Goal: Complete application form

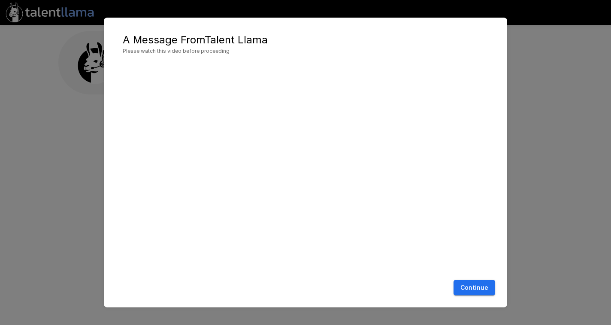
click at [474, 286] on button "Continue" at bounding box center [474, 288] width 42 height 16
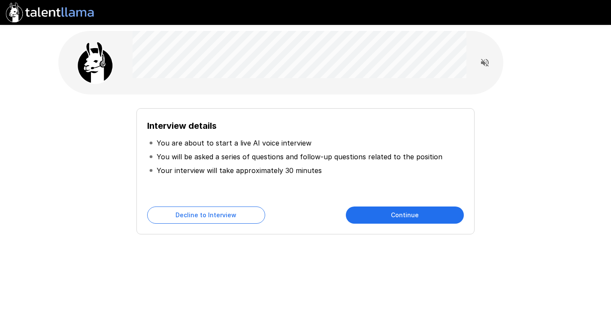
click at [382, 214] on button "Continue" at bounding box center [405, 214] width 118 height 17
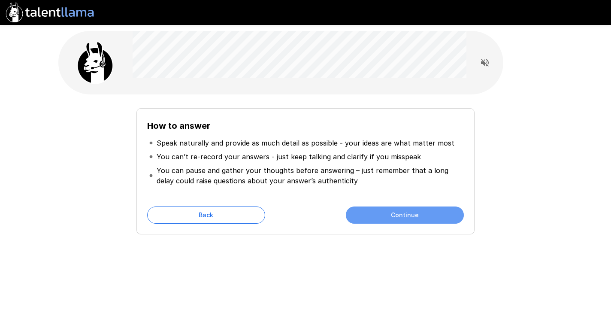
click at [389, 218] on button "Continue" at bounding box center [405, 214] width 118 height 17
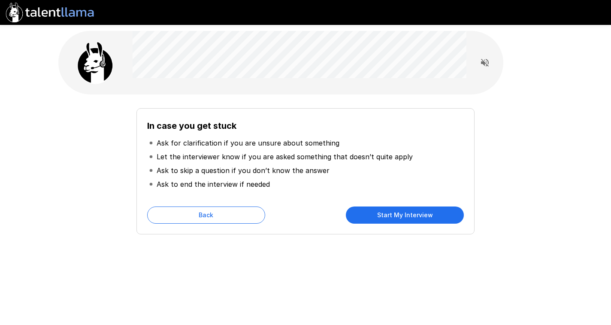
click at [374, 214] on button "Start My Interview" at bounding box center [405, 214] width 118 height 17
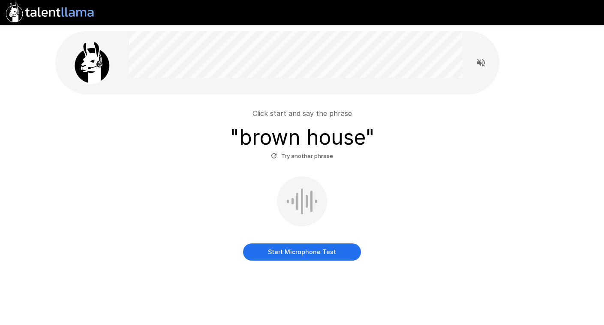
click at [307, 253] on button "Start Microphone Test" at bounding box center [302, 251] width 118 height 17
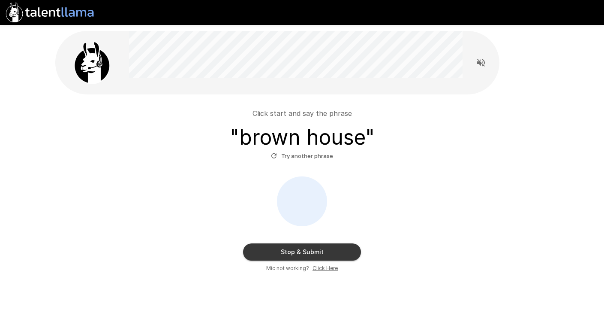
click at [309, 252] on button "Stop & Submit" at bounding box center [302, 251] width 118 height 17
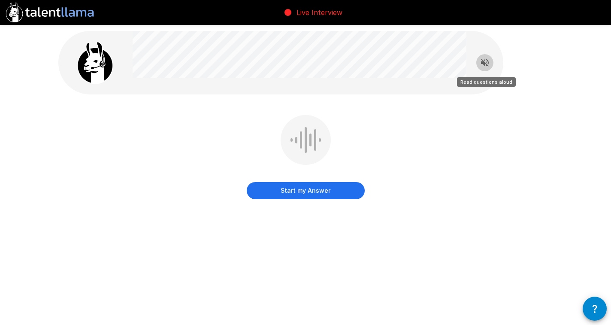
click at [482, 60] on icon "Read questions aloud" at bounding box center [485, 62] width 10 height 10
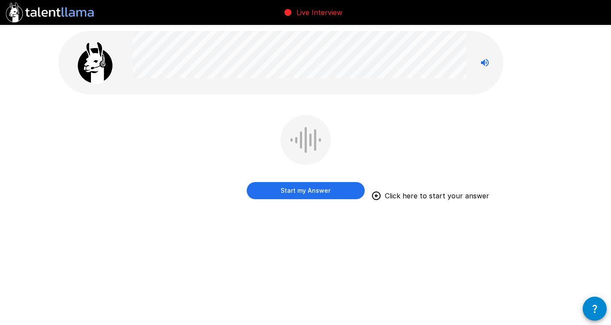
click at [293, 193] on button "Start my Answer" at bounding box center [306, 190] width 118 height 17
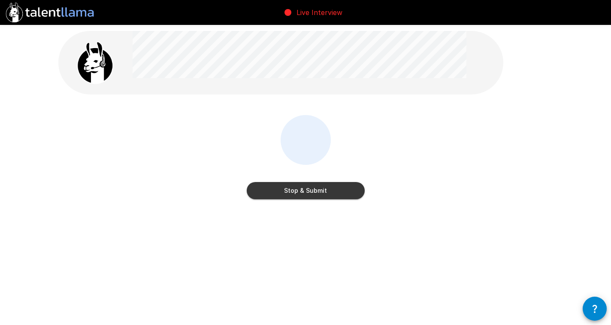
click at [311, 192] on button "Stop & Submit" at bounding box center [306, 190] width 118 height 17
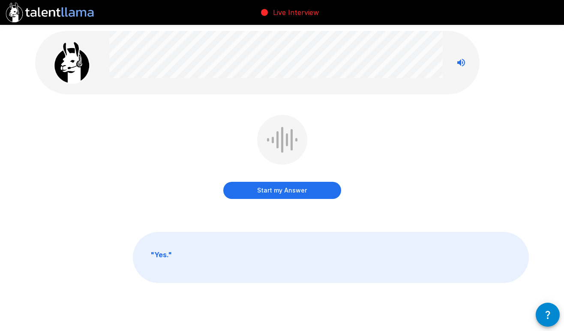
click at [285, 193] on button "Start my Answer" at bounding box center [282, 190] width 118 height 17
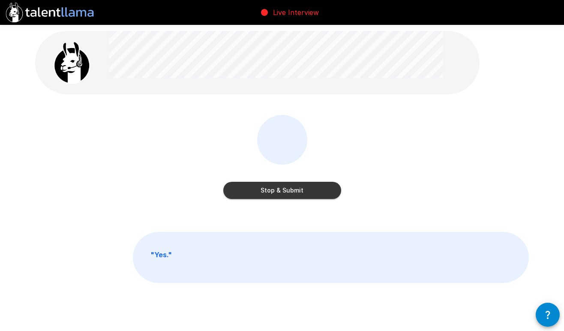
click at [297, 197] on button "Stop & Submit" at bounding box center [282, 190] width 118 height 17
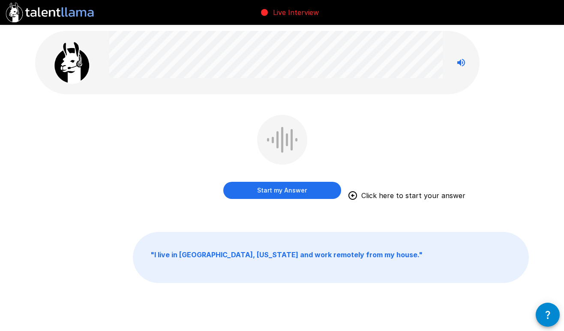
click at [280, 191] on button "Start my Answer" at bounding box center [282, 190] width 118 height 17
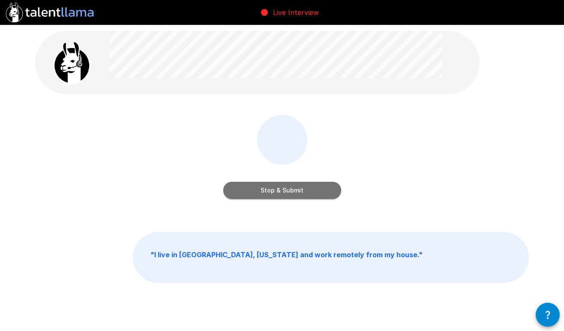
click at [282, 193] on button "Stop & Submit" at bounding box center [282, 190] width 118 height 17
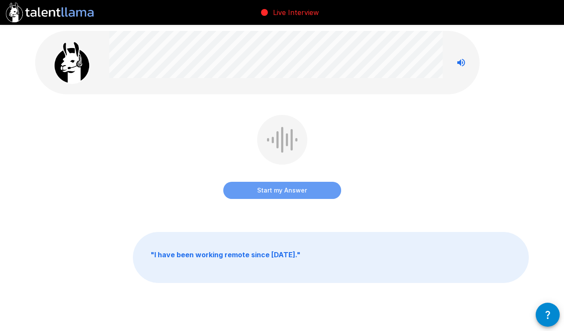
click at [278, 191] on button "Start my Answer" at bounding box center [282, 190] width 118 height 17
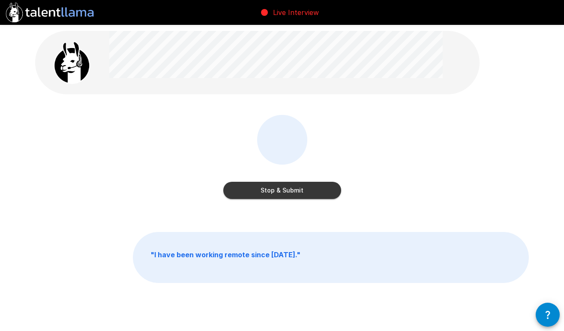
click at [288, 192] on button "Stop & Submit" at bounding box center [282, 190] width 118 height 17
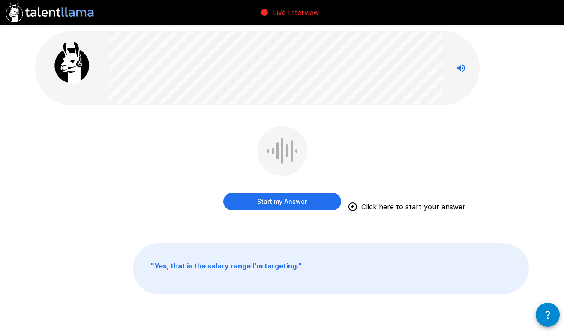
click at [294, 202] on button "Start my Answer" at bounding box center [282, 201] width 118 height 17
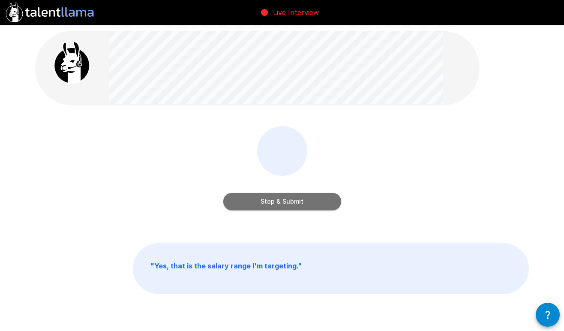
click at [284, 203] on button "Stop & Submit" at bounding box center [282, 201] width 118 height 17
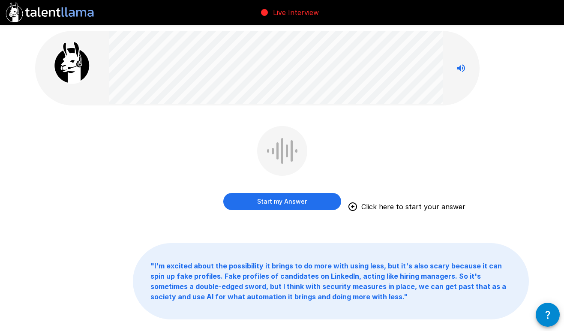
click at [295, 203] on button "Start my Answer" at bounding box center [282, 201] width 118 height 17
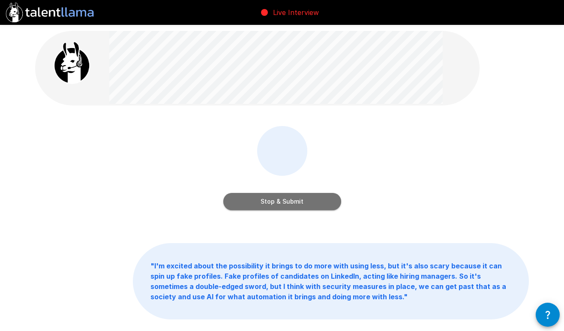
drag, startPoint x: 289, startPoint y: 199, endPoint x: 293, endPoint y: 202, distance: 4.6
click at [289, 199] on button "Stop & Submit" at bounding box center [282, 201] width 118 height 17
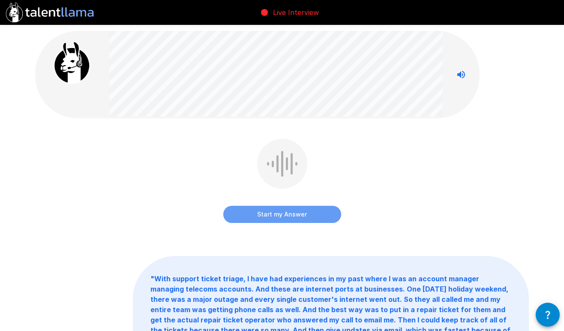
click at [271, 214] on button "Start my Answer" at bounding box center [282, 214] width 118 height 17
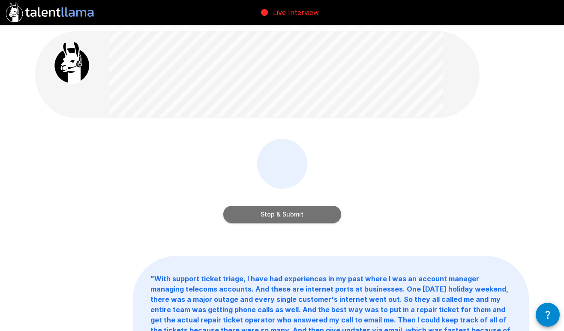
click at [281, 216] on button "Stop & Submit" at bounding box center [282, 214] width 118 height 17
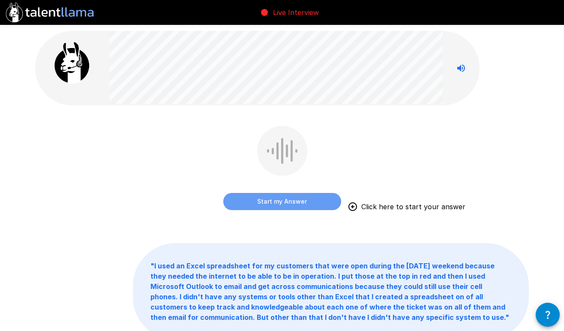
click at [290, 202] on button "Start my Answer" at bounding box center [282, 201] width 118 height 17
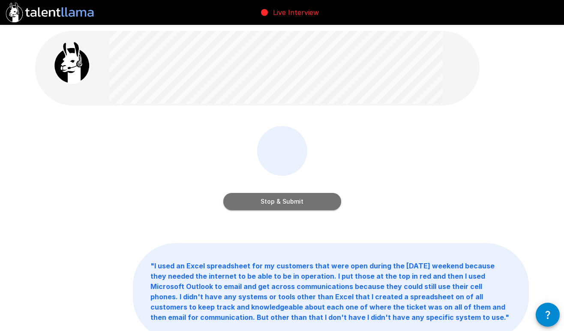
click at [291, 201] on button "Stop & Submit" at bounding box center [282, 201] width 118 height 17
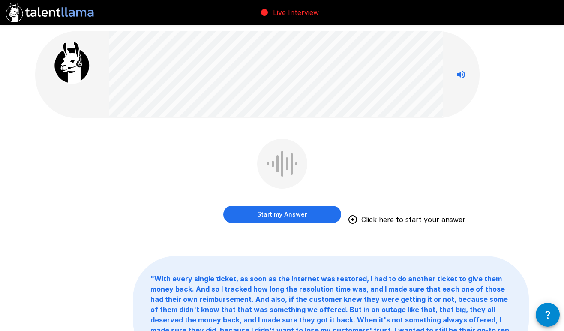
click at [305, 214] on button "Start my Answer" at bounding box center [282, 214] width 118 height 17
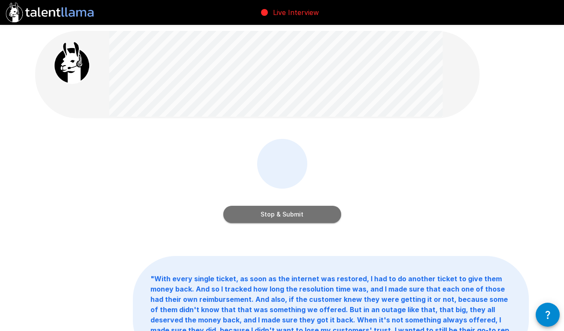
click at [293, 214] on button "Stop & Submit" at bounding box center [282, 214] width 118 height 17
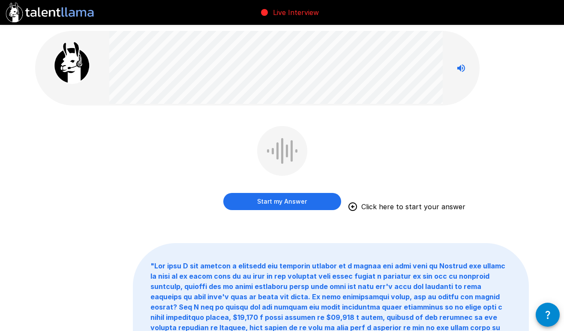
click at [275, 201] on button "Start my Answer" at bounding box center [282, 201] width 118 height 17
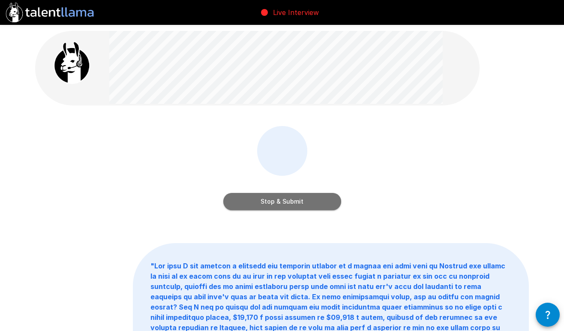
click at [301, 202] on button "Stop & Submit" at bounding box center [282, 201] width 118 height 17
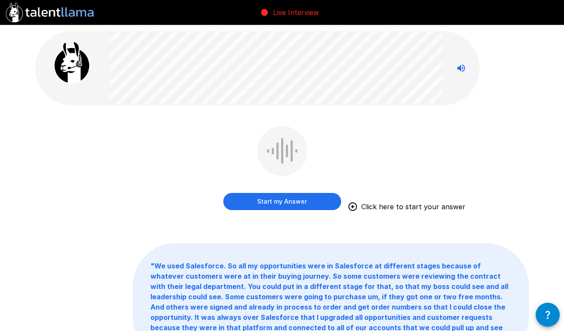
click at [272, 203] on button "Start my Answer" at bounding box center [282, 201] width 118 height 17
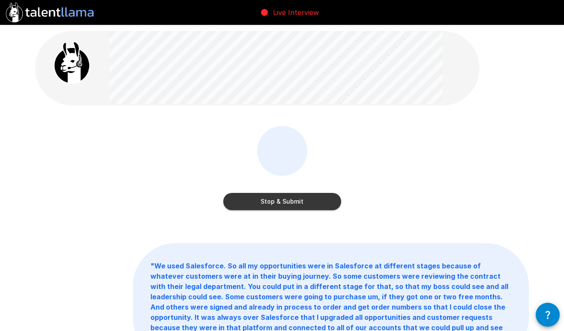
click at [268, 203] on button "Stop & Submit" at bounding box center [282, 201] width 118 height 17
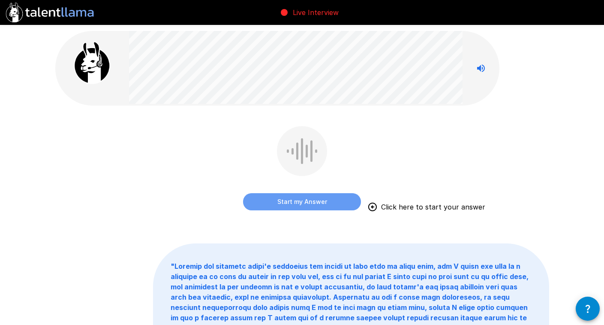
click at [313, 203] on button "Start my Answer" at bounding box center [302, 201] width 118 height 17
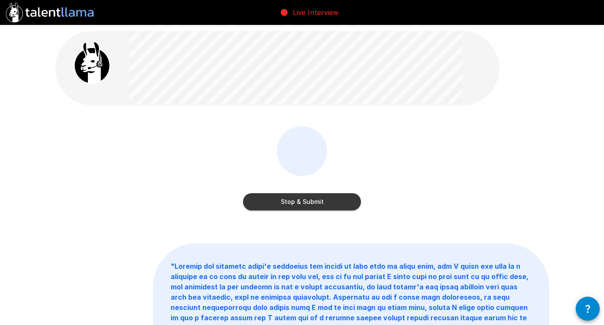
click at [306, 202] on button "Stop & Submit" at bounding box center [302, 201] width 118 height 17
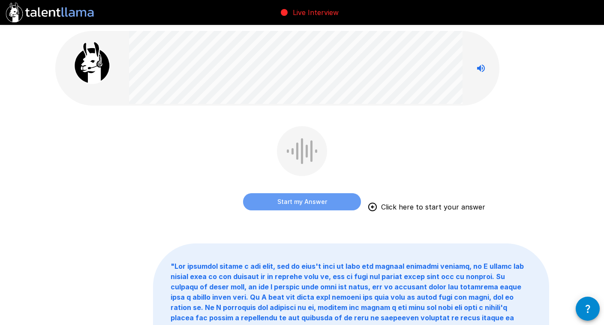
click at [306, 200] on button "Start my Answer" at bounding box center [302, 201] width 118 height 17
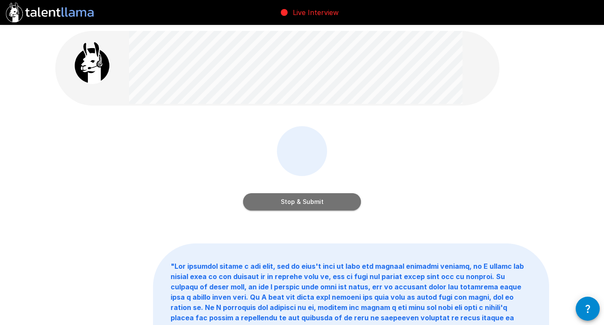
click at [307, 200] on button "Stop & Submit" at bounding box center [302, 201] width 118 height 17
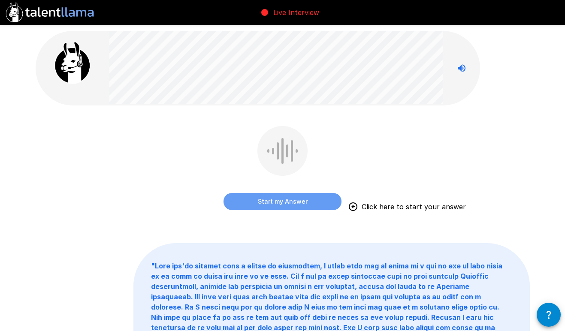
click at [277, 204] on button "Start my Answer" at bounding box center [282, 201] width 118 height 17
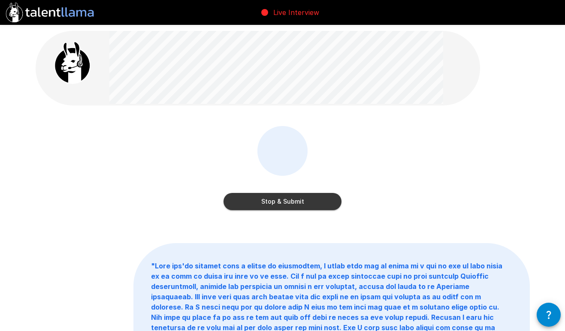
click at [297, 201] on button "Stop & Submit" at bounding box center [282, 201] width 118 height 17
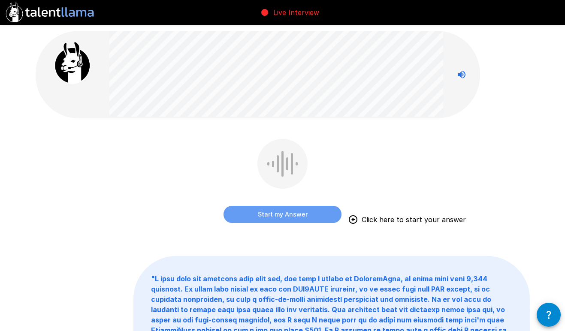
click at [283, 214] on button "Start my Answer" at bounding box center [282, 214] width 118 height 17
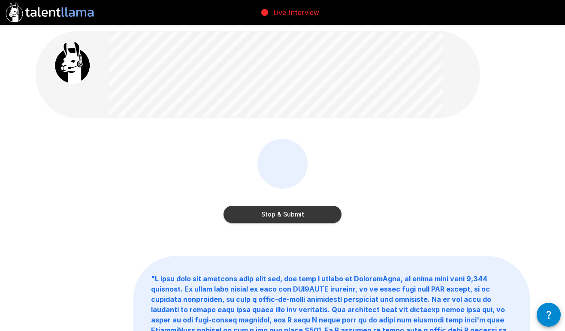
click at [287, 214] on button "Stop & Submit" at bounding box center [282, 214] width 118 height 17
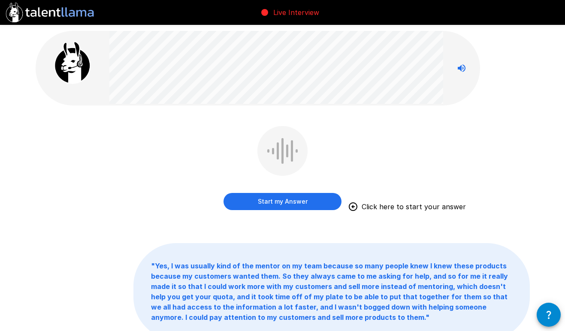
click at [279, 201] on button "Start my Answer" at bounding box center [282, 201] width 118 height 17
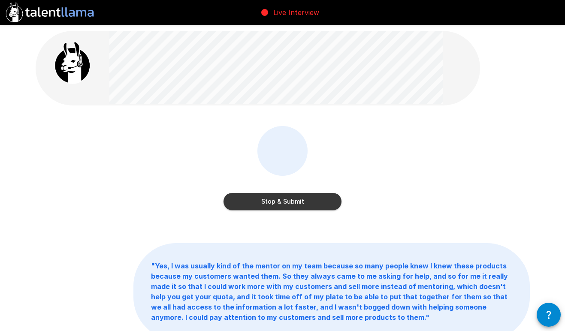
click at [291, 203] on button "Stop & Submit" at bounding box center [282, 201] width 118 height 17
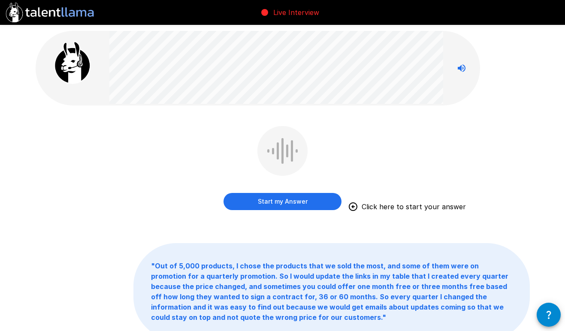
click at [291, 200] on button "Start my Answer" at bounding box center [282, 201] width 118 height 17
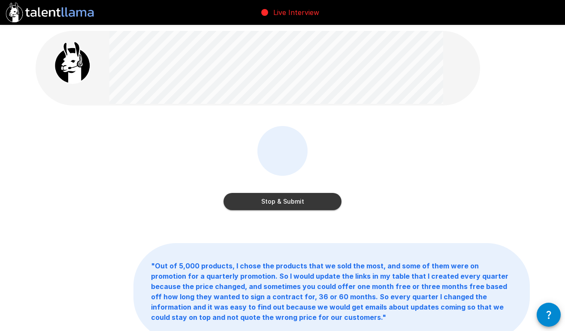
click at [282, 198] on button "Stop & Submit" at bounding box center [282, 201] width 118 height 17
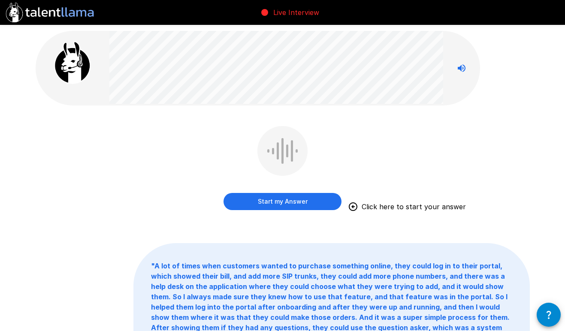
click at [315, 202] on button "Start my Answer" at bounding box center [282, 201] width 118 height 17
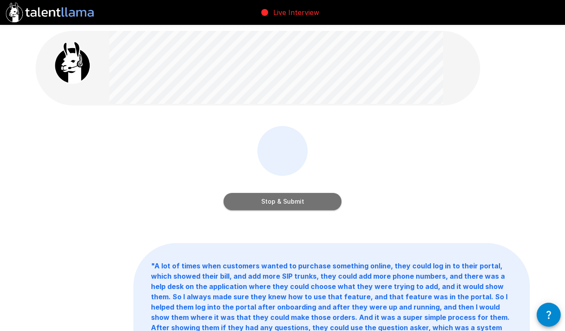
click at [301, 204] on button "Stop & Submit" at bounding box center [282, 201] width 118 height 17
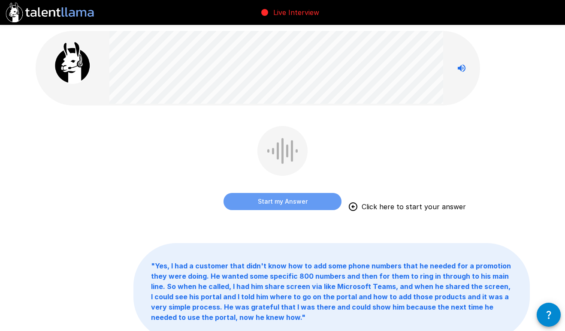
click at [273, 199] on button "Start my Answer" at bounding box center [282, 201] width 118 height 17
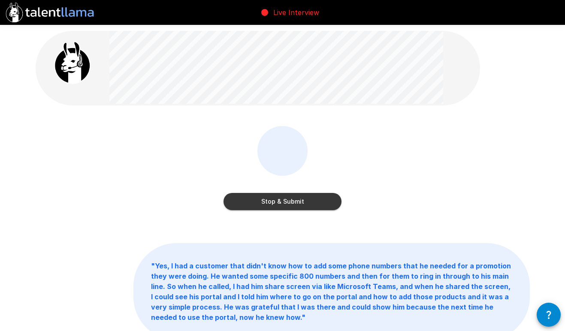
click at [296, 200] on button "Stop & Submit" at bounding box center [282, 201] width 118 height 17
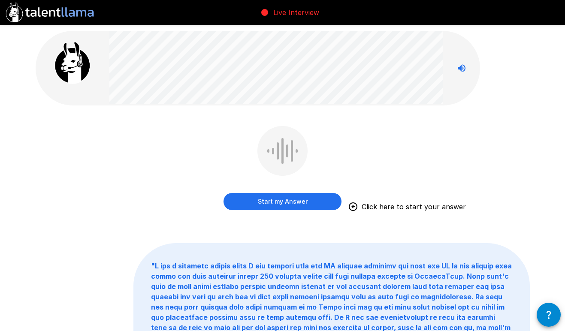
click at [282, 203] on button "Start my Answer" at bounding box center [282, 201] width 118 height 17
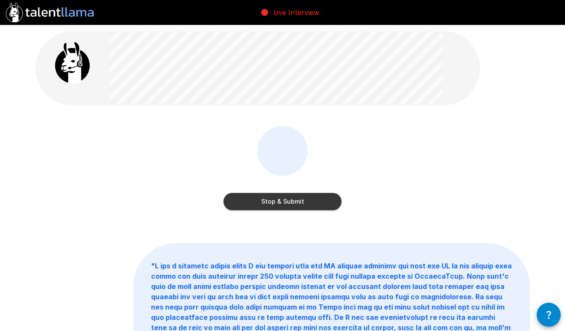
click at [273, 205] on button "Stop & Submit" at bounding box center [282, 201] width 118 height 17
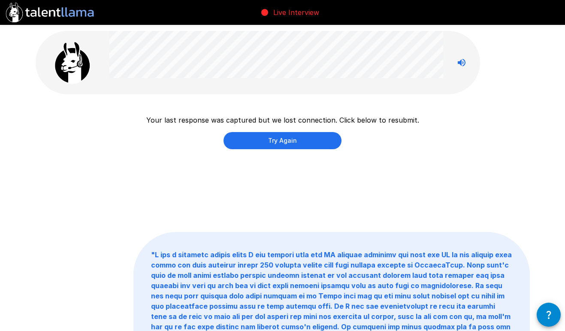
click at [280, 143] on button "Try Again" at bounding box center [282, 140] width 118 height 17
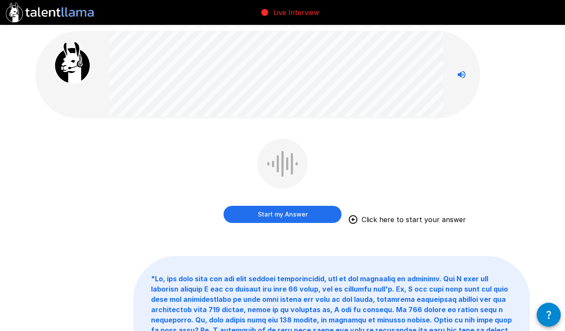
click at [284, 211] on button "Start my Answer" at bounding box center [282, 214] width 118 height 17
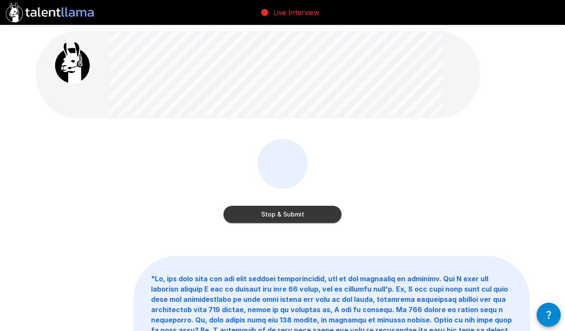
click at [281, 216] on button "Stop & Submit" at bounding box center [282, 214] width 118 height 17
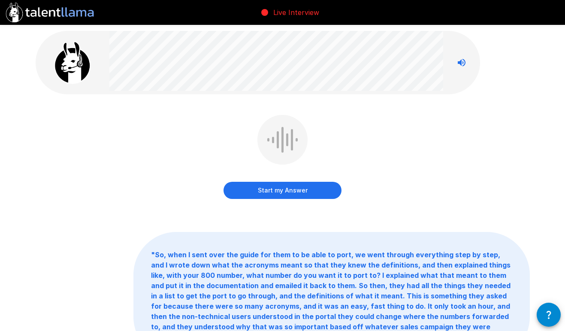
click at [286, 193] on button "Start my Answer" at bounding box center [282, 190] width 118 height 17
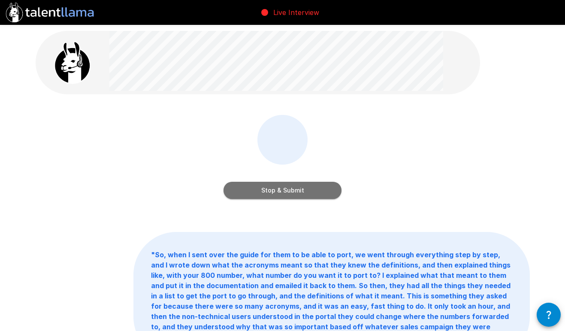
click at [291, 191] on button "Stop & Submit" at bounding box center [282, 190] width 118 height 17
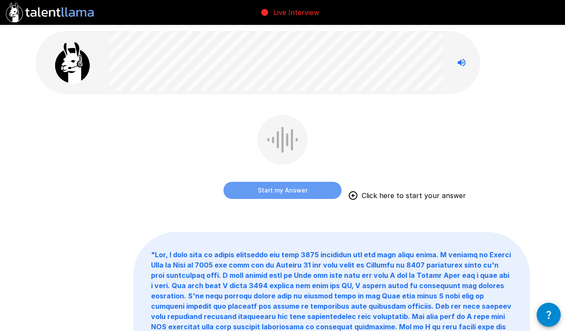
click at [269, 190] on button "Start my Answer" at bounding box center [282, 190] width 118 height 17
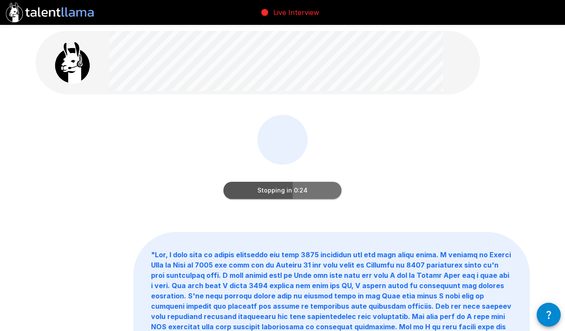
click at [264, 191] on button "Stopping in 0:24" at bounding box center [282, 190] width 118 height 17
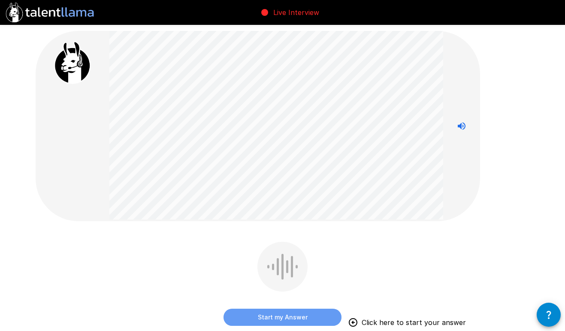
click at [296, 319] on button "Start my Answer" at bounding box center [282, 317] width 118 height 17
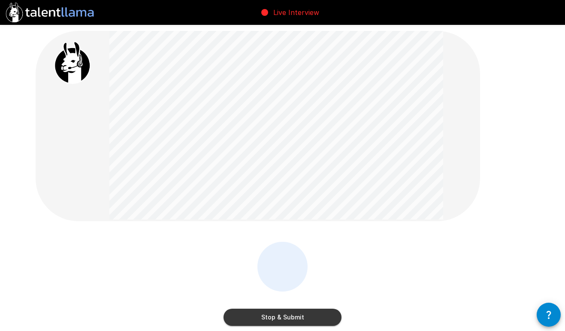
click at [281, 320] on button "Stop & Submit" at bounding box center [282, 317] width 118 height 17
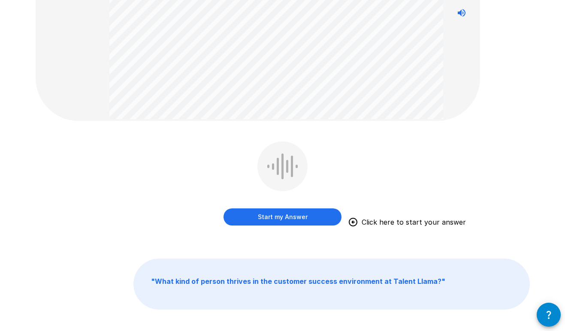
scroll to position [122, 0]
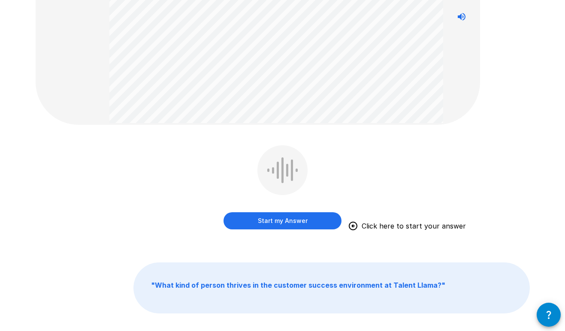
click at [246, 218] on button "Start my Answer" at bounding box center [282, 220] width 118 height 17
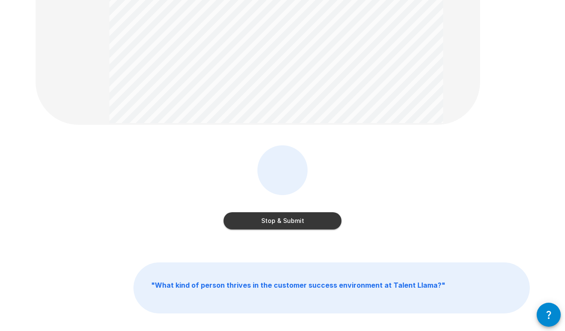
click at [273, 222] on button "Stop & Submit" at bounding box center [282, 220] width 118 height 17
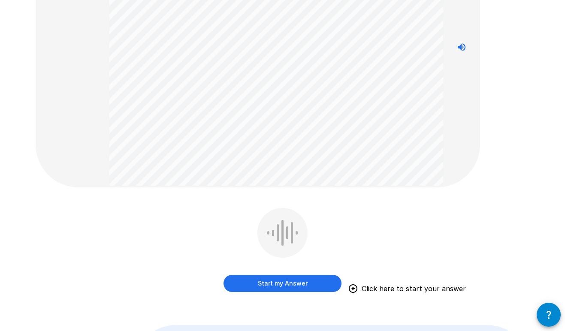
scroll to position [111, 0]
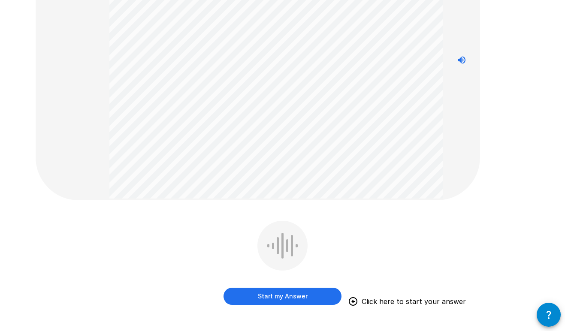
click at [293, 295] on button "Start my Answer" at bounding box center [282, 296] width 118 height 17
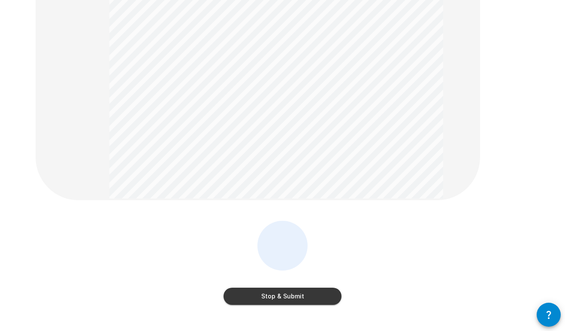
click at [290, 297] on button "Stop & Submit" at bounding box center [282, 296] width 118 height 17
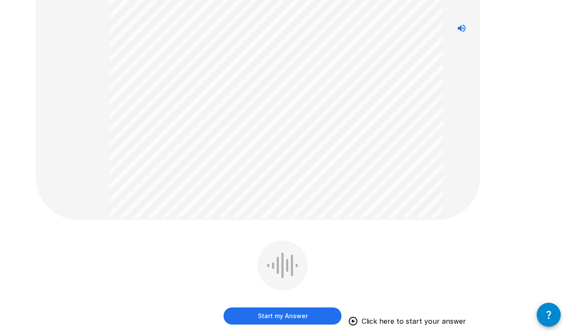
scroll to position [232, 0]
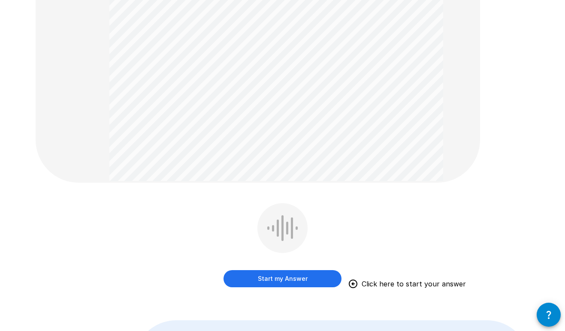
click at [302, 277] on button "Start my Answer" at bounding box center [282, 278] width 118 height 17
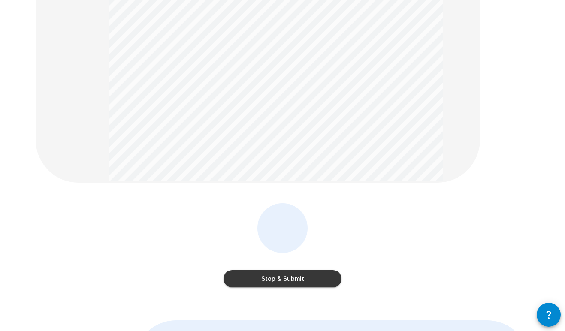
click at [283, 282] on button "Stop & Submit" at bounding box center [282, 278] width 118 height 17
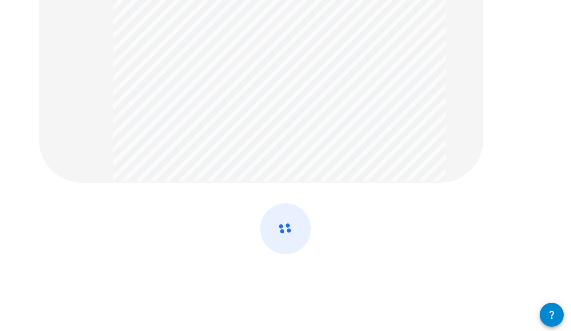
scroll to position [0, 0]
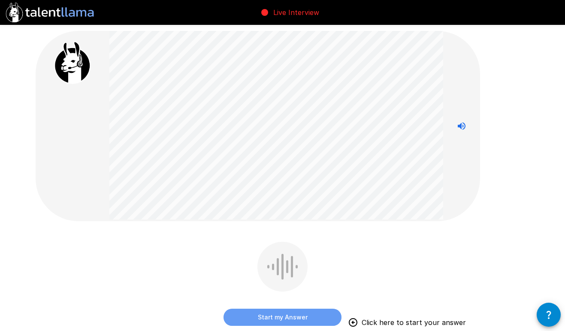
click at [279, 320] on button "Start my Answer" at bounding box center [282, 317] width 118 height 17
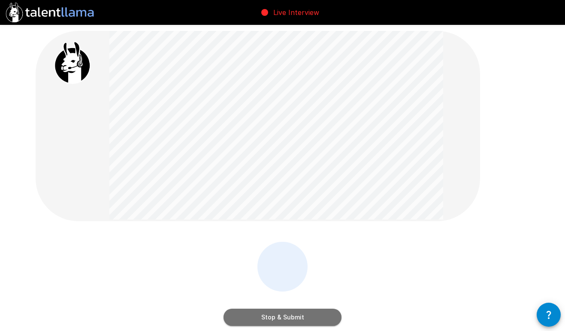
click at [280, 318] on button "Stop & Submit" at bounding box center [282, 317] width 118 height 17
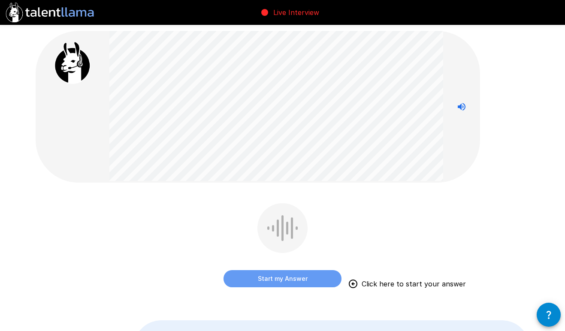
click at [276, 277] on button "Start my Answer" at bounding box center [282, 278] width 118 height 17
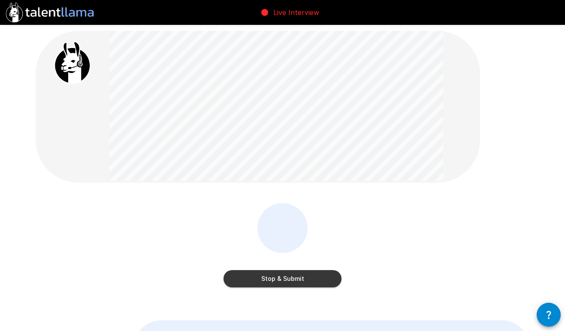
click at [292, 280] on button "Stop & Submit" at bounding box center [282, 278] width 118 height 17
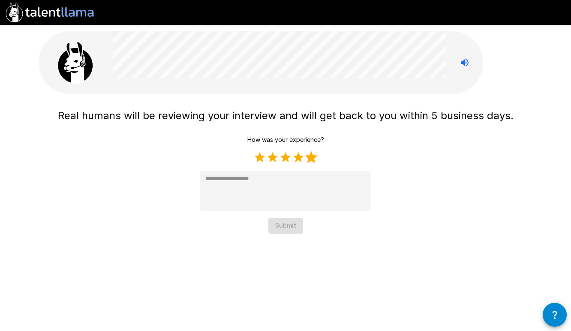
click at [313, 160] on label "5 Stars" at bounding box center [311, 157] width 13 height 13
type textarea "*"
click at [279, 221] on button "Submit" at bounding box center [286, 226] width 35 height 16
